Goal: Task Accomplishment & Management: Manage account settings

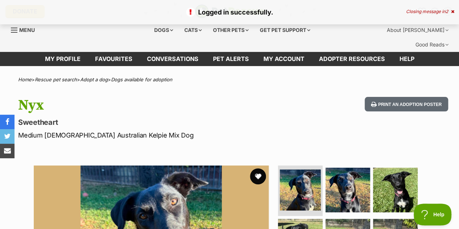
click at [256, 168] on button "favourite" at bounding box center [258, 176] width 16 height 16
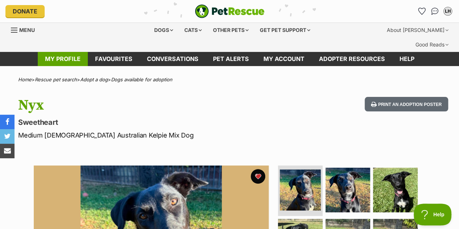
click at [73, 52] on link "My profile" at bounding box center [63, 59] width 50 height 14
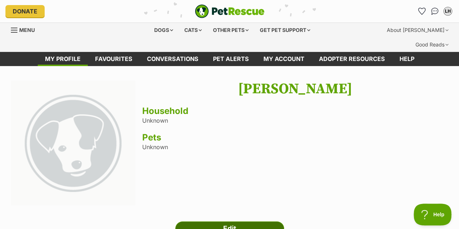
click at [214, 221] on link "Edit" at bounding box center [229, 228] width 109 height 15
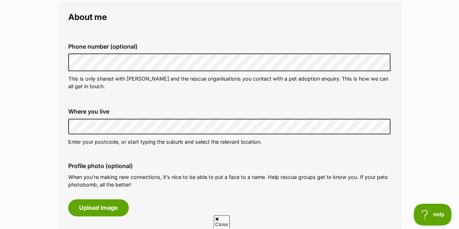
scroll to position [222, 0]
drag, startPoint x: 149, startPoint y: 135, endPoint x: 110, endPoint y: 151, distance: 42.0
click at [110, 151] on div "Phone number (optional) This is only shared with PetRescue and the rescue organ…" at bounding box center [229, 163] width 323 height 265
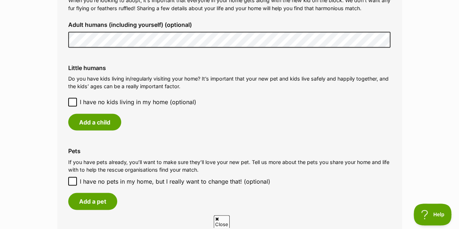
scroll to position [582, 0]
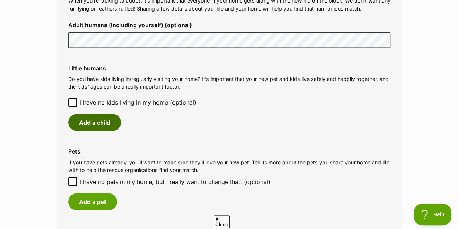
click at [103, 131] on button "Add a child" at bounding box center [94, 122] width 53 height 17
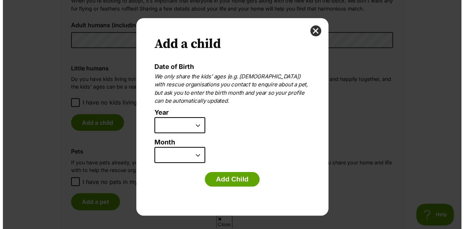
scroll to position [0, 0]
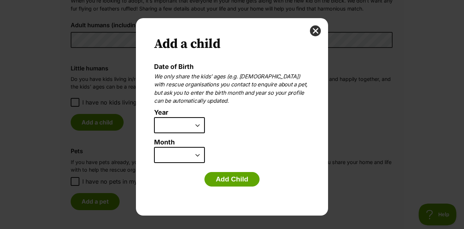
click at [198, 129] on select "2025 2024 2023 2022 2021 2020 2019 2018 2017 2016 2015 2014 2013 2012 2011 2010…" at bounding box center [179, 125] width 51 height 16
select select "2012"
click at [154, 119] on select "2025 2024 2023 2022 2021 2020 2019 2018 2017 2016 2015 2014 2013 2012 2011 2010…" at bounding box center [179, 125] width 51 height 16
click at [194, 153] on select "January February March April May June July August September October November De…" at bounding box center [179, 155] width 51 height 16
select select "9"
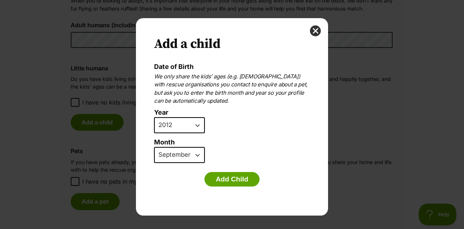
click at [154, 149] on select "January February March April May June July August September October November De…" at bounding box center [179, 155] width 51 height 16
click at [217, 181] on button "Add Child" at bounding box center [232, 179] width 55 height 15
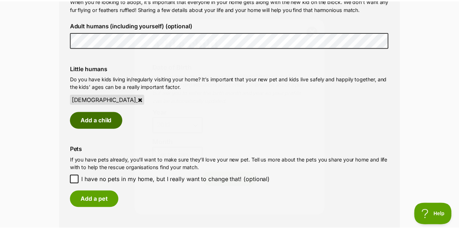
scroll to position [582, 0]
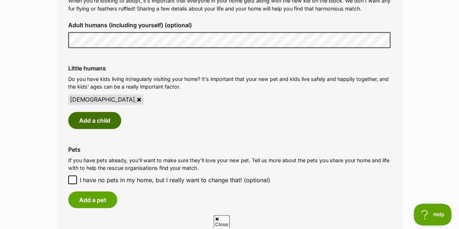
click at [86, 128] on button "Add a child" at bounding box center [94, 120] width 53 height 17
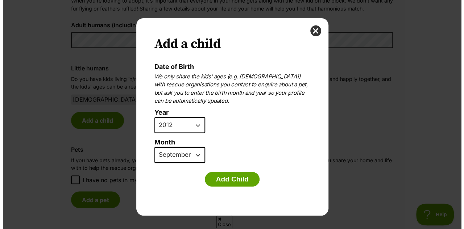
scroll to position [0, 0]
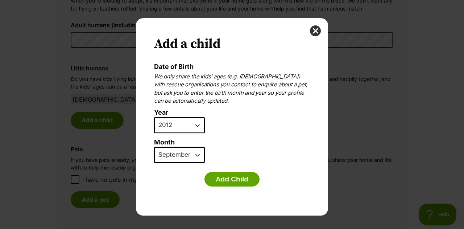
click at [188, 126] on select "2025 2024 2023 2022 2021 2020 2019 2018 2017 2016 2015 2014 2013 2012 2011 2010…" at bounding box center [179, 125] width 51 height 16
select select "2015"
click at [154, 119] on select "2025 2024 2023 2022 2021 2020 2019 2018 2017 2016 2015 2014 2013 2012 2011 2010…" at bounding box center [179, 125] width 51 height 16
click at [197, 160] on select "January February March April May June July August September October November De…" at bounding box center [179, 155] width 51 height 16
select select "12"
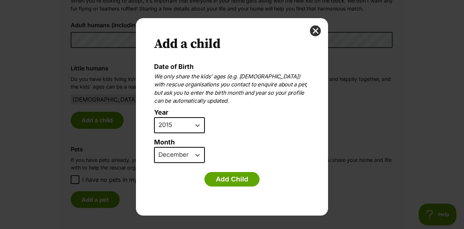
click at [154, 149] on select "January February March April May June July August September October November De…" at bounding box center [179, 155] width 51 height 16
click at [232, 182] on button "Add Child" at bounding box center [232, 179] width 55 height 15
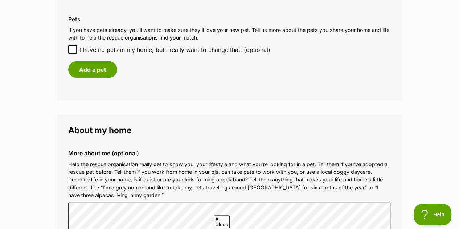
scroll to position [711, 0]
click at [73, 53] on icon at bounding box center [72, 50] width 5 height 5
click at [73, 54] on input "I have no pets in my home, but I really want to change that! (optional)" at bounding box center [72, 50] width 9 height 9
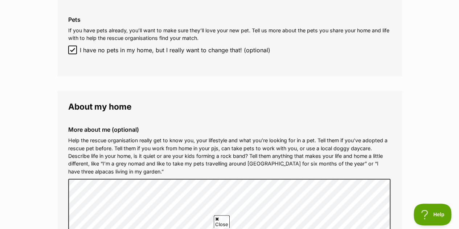
click at [74, 53] on icon at bounding box center [72, 50] width 5 height 5
click at [74, 54] on input "I have no pets in my home, but I really want to change that! (optional)" at bounding box center [72, 50] width 9 height 9
checkbox input "false"
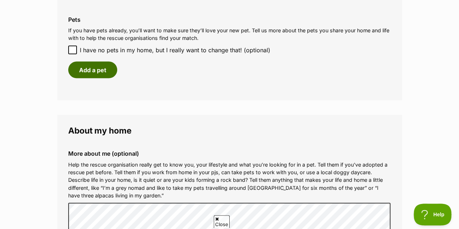
click at [100, 78] on button "Add a pet" at bounding box center [92, 70] width 49 height 17
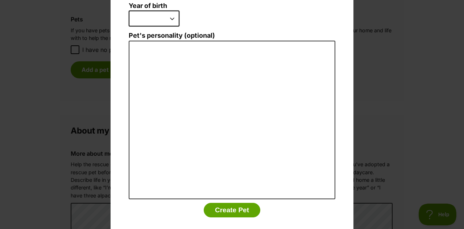
scroll to position [54, 0]
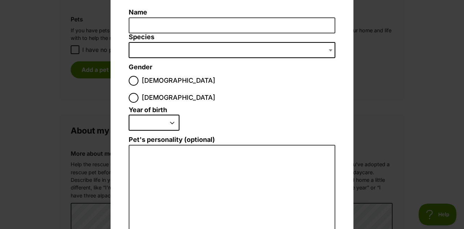
click at [367, 127] on div "Add a pet Name Species Bird Cat Dog Farm Animal Ferret Guinea Pig Horse Rabbit …" at bounding box center [232, 114] width 464 height 229
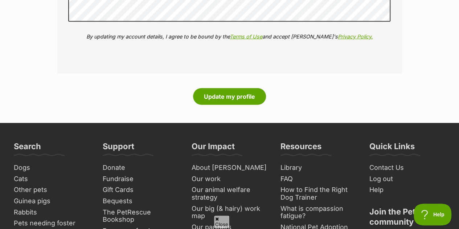
scroll to position [960, 0]
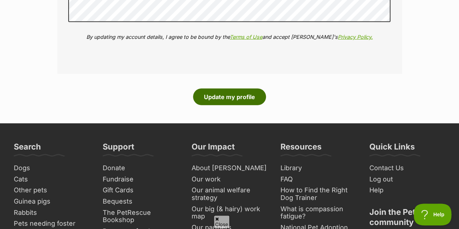
click at [249, 105] on button "Update my profile" at bounding box center [229, 96] width 73 height 17
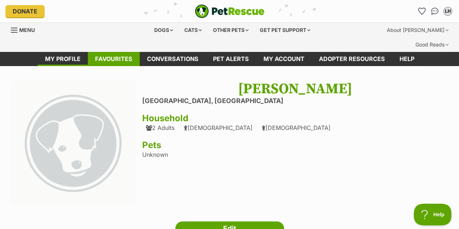
click at [107, 52] on link "Favourites" at bounding box center [114, 59] width 52 height 14
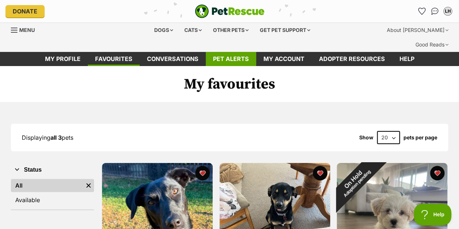
click at [207, 52] on link "Pet alerts" at bounding box center [231, 59] width 50 height 14
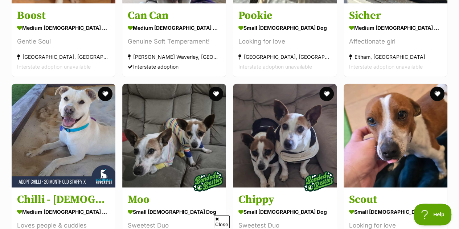
scroll to position [817, 0]
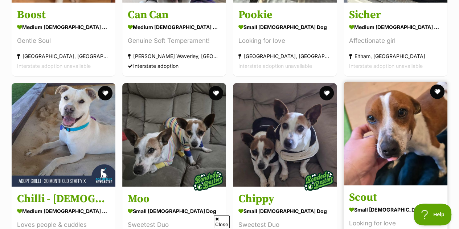
click at [425, 116] on img at bounding box center [395, 134] width 104 height 104
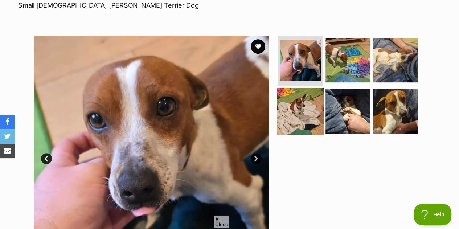
click at [287, 99] on img at bounding box center [300, 111] width 47 height 47
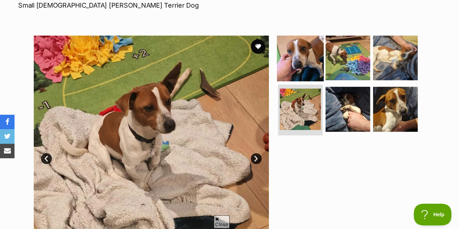
click at [299, 52] on img at bounding box center [300, 57] width 47 height 47
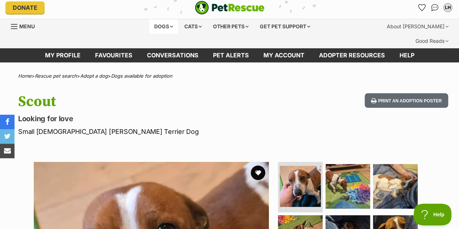
click at [156, 21] on div "Dogs" at bounding box center [163, 26] width 29 height 15
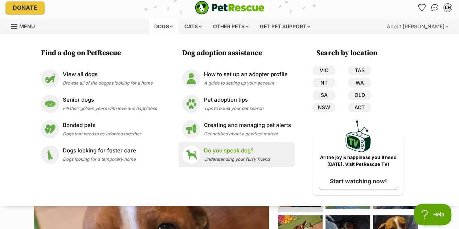
click at [240, 157] on div "Do you speak dog? Understanding your furry friend" at bounding box center [237, 155] width 66 height 16
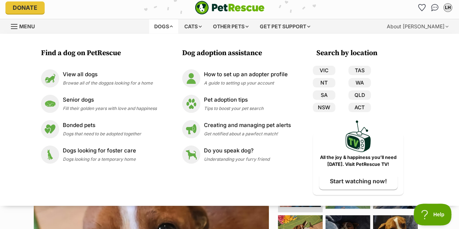
click at [0, 139] on div "Find a dog on PetRescue View all dogs Browse all of the doggos looking for a ho…" at bounding box center [229, 120] width 459 height 172
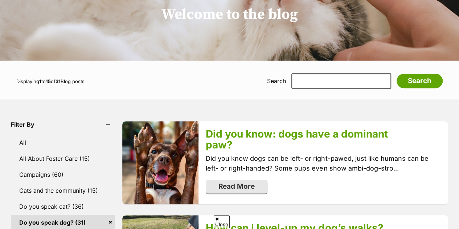
scroll to position [151, 0]
